Goal: Transaction & Acquisition: Purchase product/service

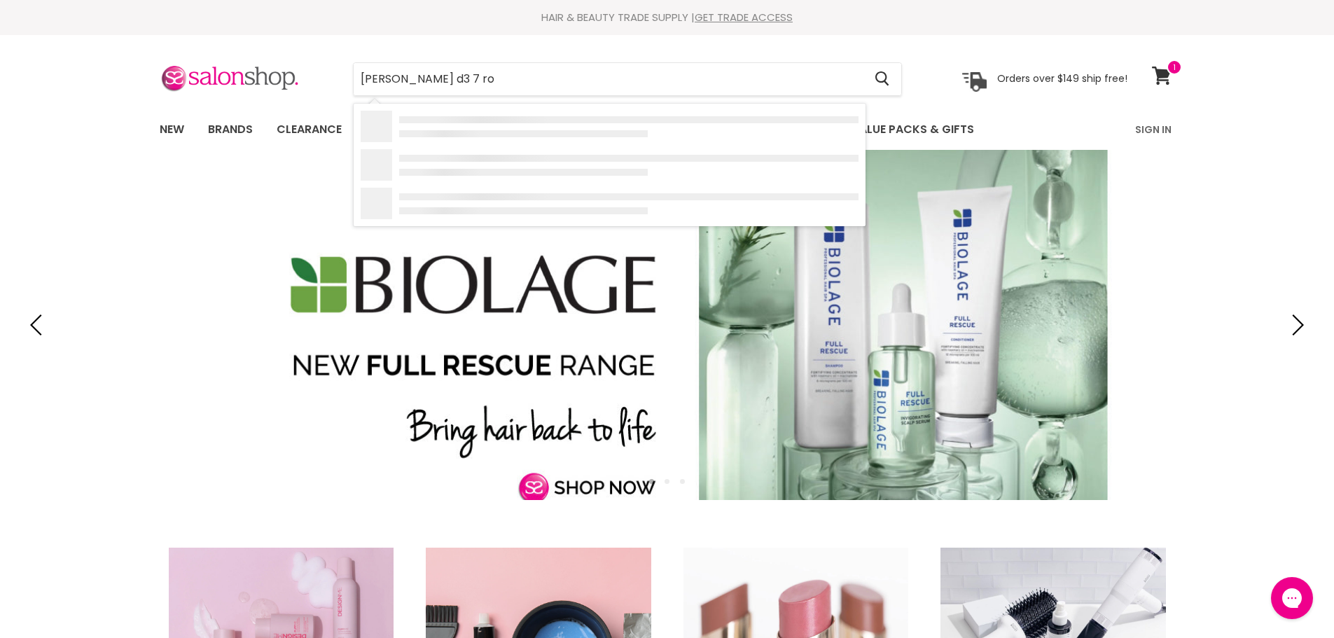
type input "enman d3 7 row"
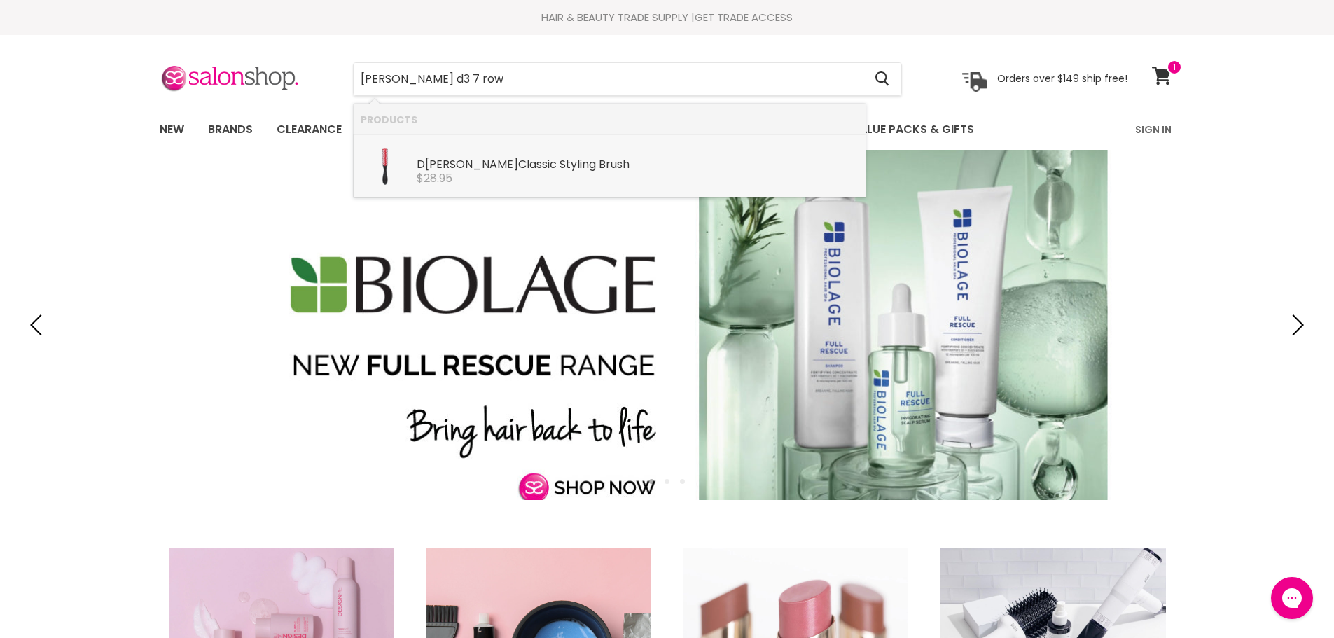
click at [539, 174] on div "$28.95" at bounding box center [638, 178] width 442 height 13
